Goal: Find specific page/section: Find specific page/section

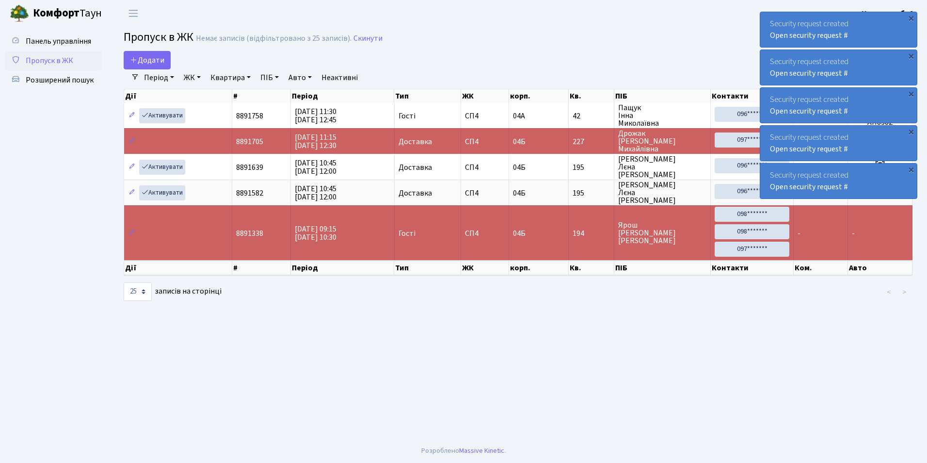
select select "25"
click at [70, 78] on span "Розширений пошук" at bounding box center [60, 80] width 68 height 11
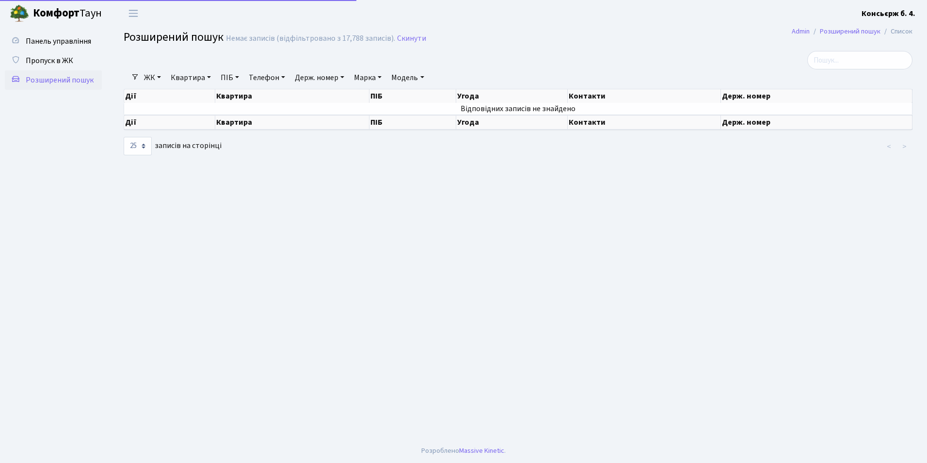
select select "25"
click at [310, 81] on link "Держ. номер" at bounding box center [319, 77] width 57 height 16
type input "8031"
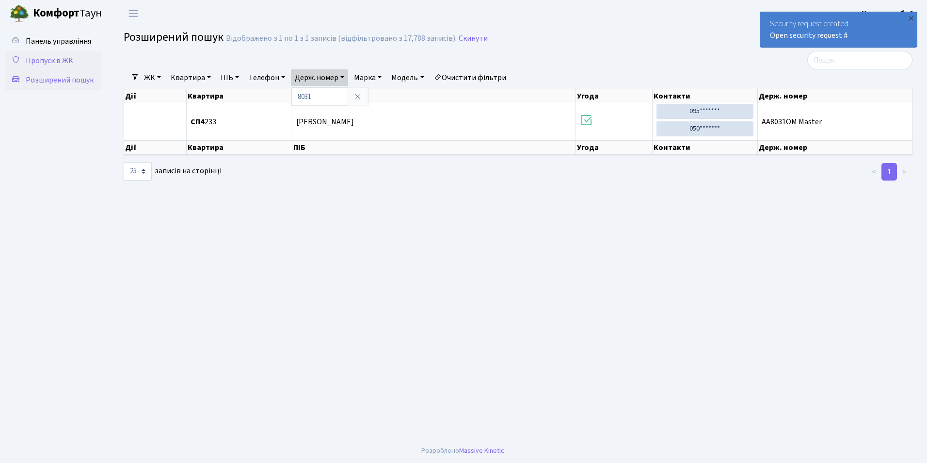
click at [76, 60] on link "Пропуск в ЖК" at bounding box center [53, 60] width 97 height 19
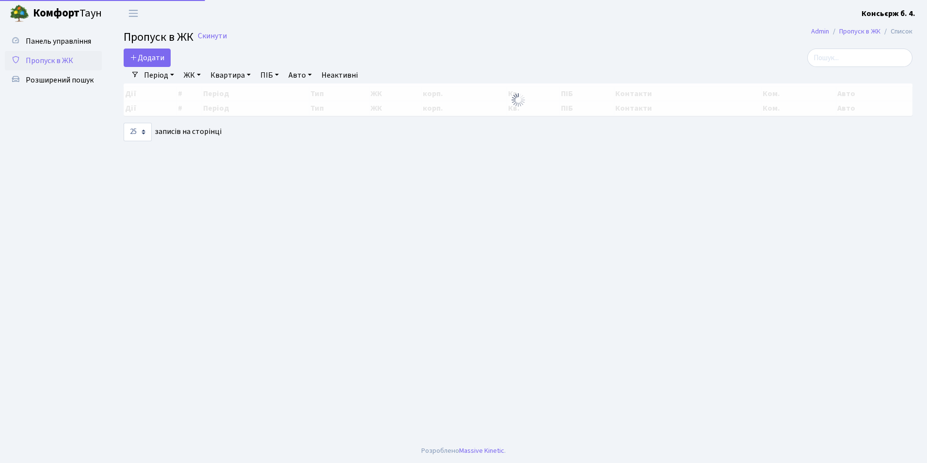
select select "25"
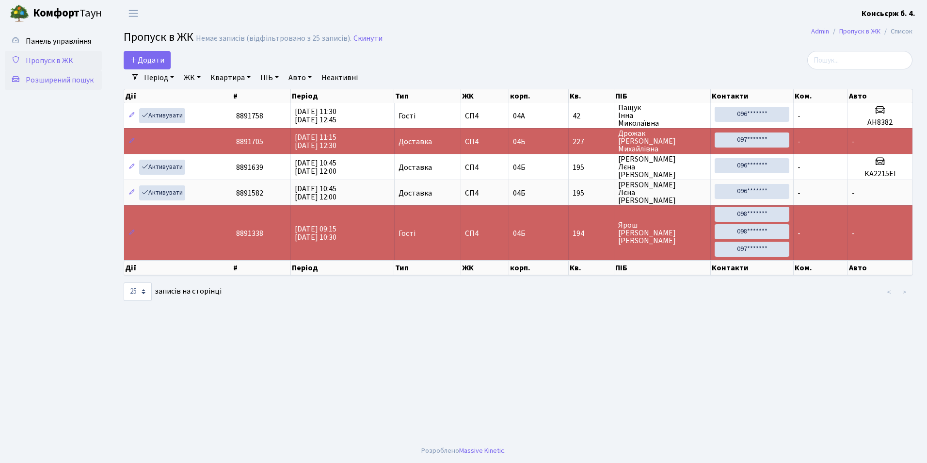
click at [85, 76] on span "Розширений пошук" at bounding box center [60, 80] width 68 height 11
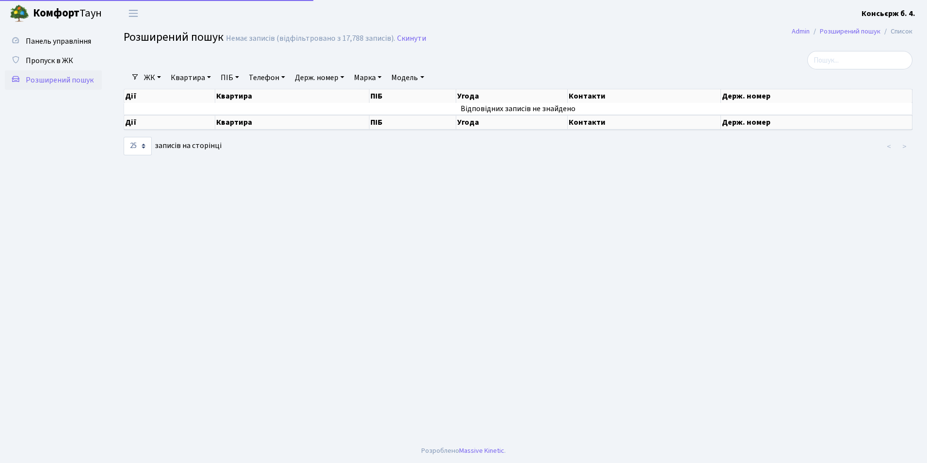
select select "25"
click at [327, 80] on link "Держ. номер" at bounding box center [319, 77] width 57 height 16
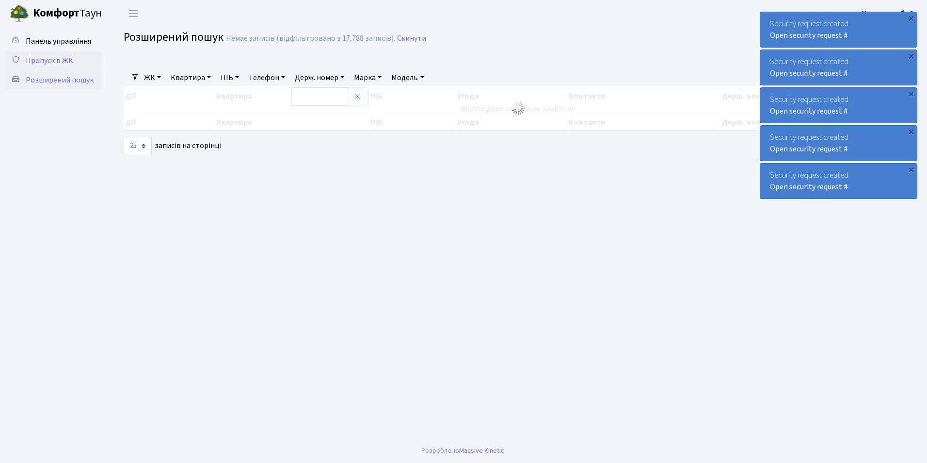
click at [70, 62] on span "Пропуск в ЖК" at bounding box center [50, 60] width 48 height 11
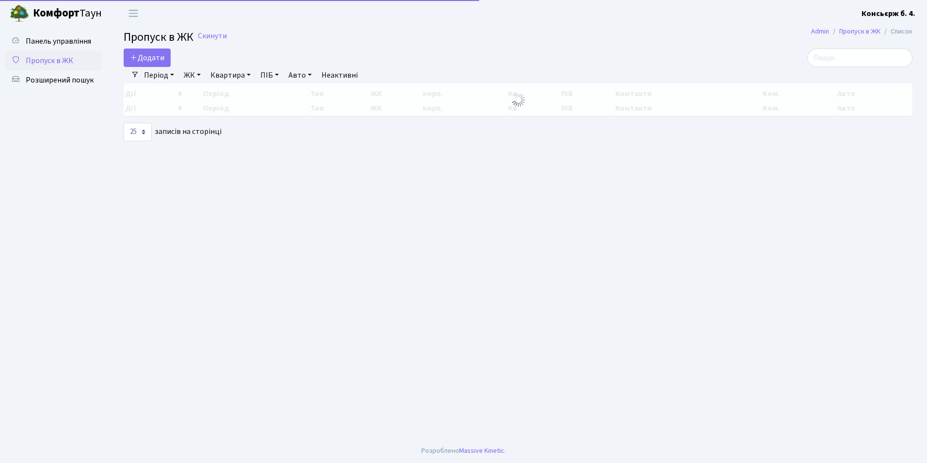
select select "25"
